Goal: Book appointment/travel/reservation

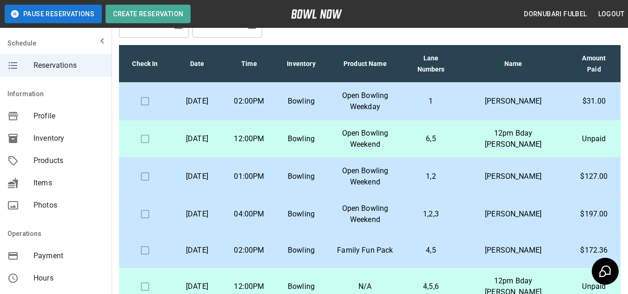
scroll to position [230, 0]
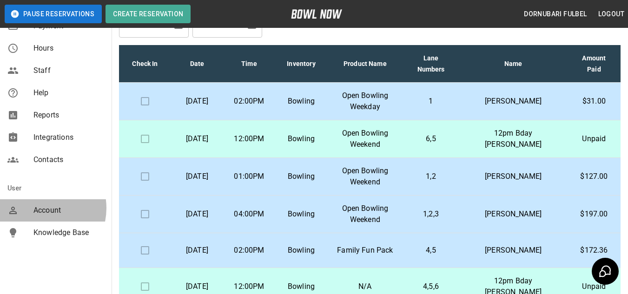
click at [39, 208] on span "Account" at bounding box center [68, 210] width 71 height 11
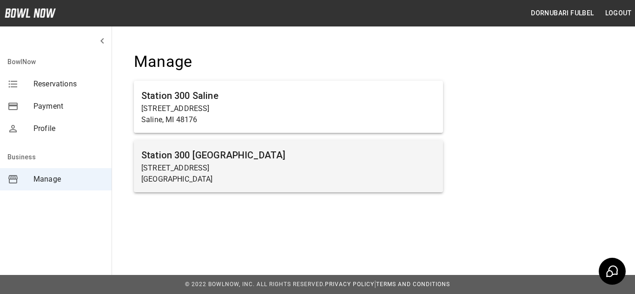
click at [302, 144] on div "Station [GEOGRAPHIC_DATA] [STREET_ADDRESS]" at bounding box center [288, 166] width 309 height 52
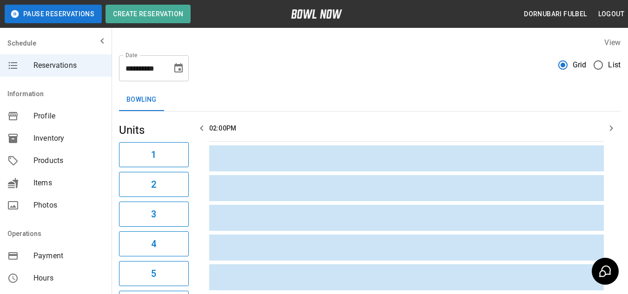
scroll to position [230, 0]
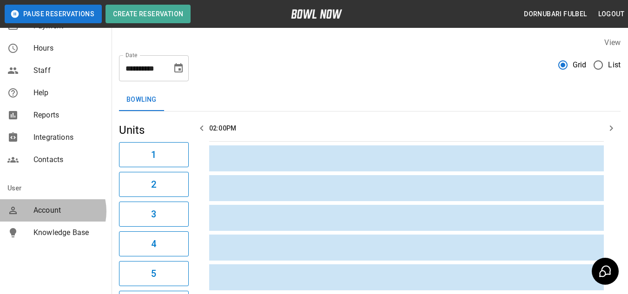
click at [49, 212] on span "Account" at bounding box center [68, 210] width 71 height 11
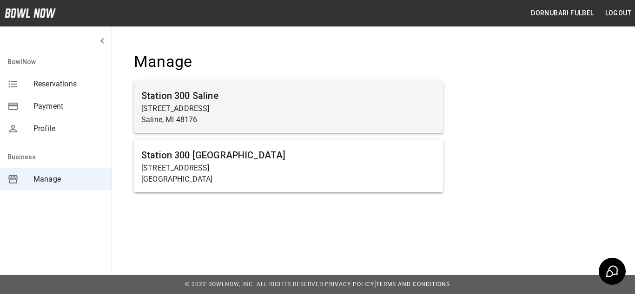
click at [242, 94] on h6 "Station 300 Saline" at bounding box center [288, 95] width 294 height 15
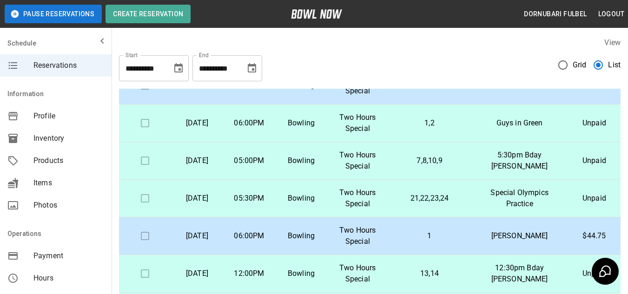
scroll to position [97, 0]
